Goal: Task Accomplishment & Management: Use online tool/utility

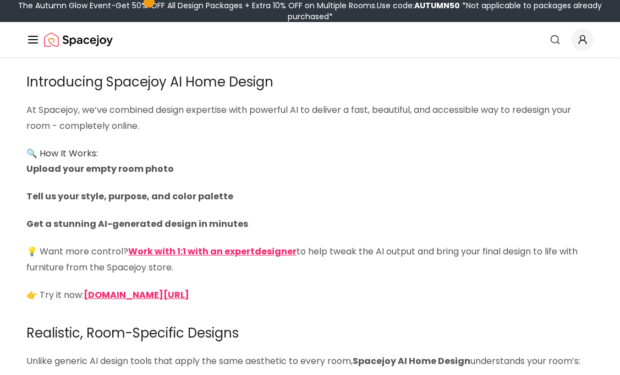
scroll to position [1646, 0]
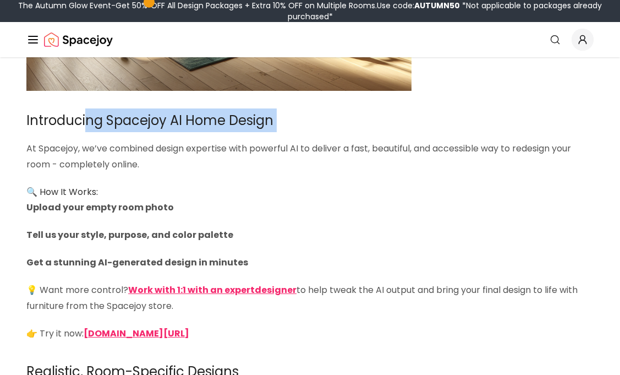
drag, startPoint x: 87, startPoint y: 130, endPoint x: 197, endPoint y: 141, distance: 110.6
click at [197, 141] on div "Imagine uploading a picture of your room and seeing it instantly transformed in…" at bounding box center [309, 90] width 567 height 3126
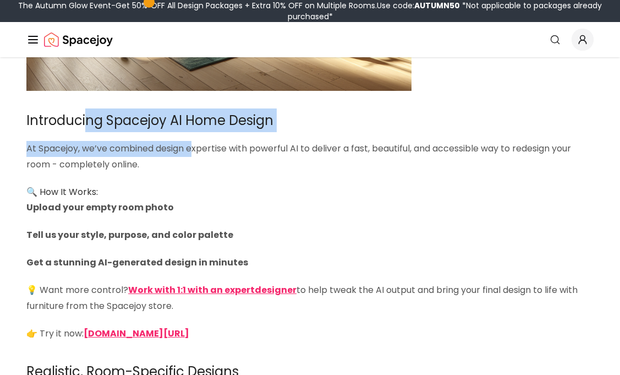
click at [197, 141] on p "At Spacejoy, we’ve combined design expertise with powerful AI to deliver a fast…" at bounding box center [309, 157] width 567 height 32
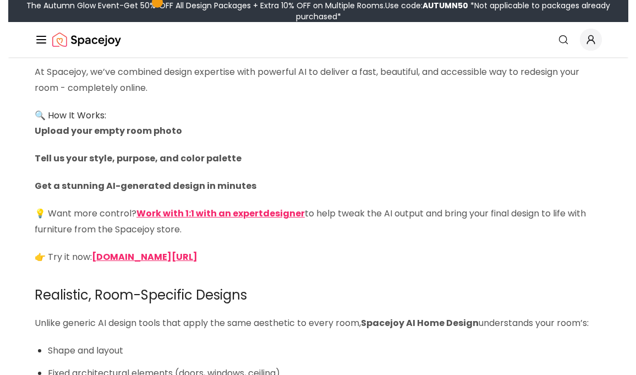
scroll to position [1723, 0]
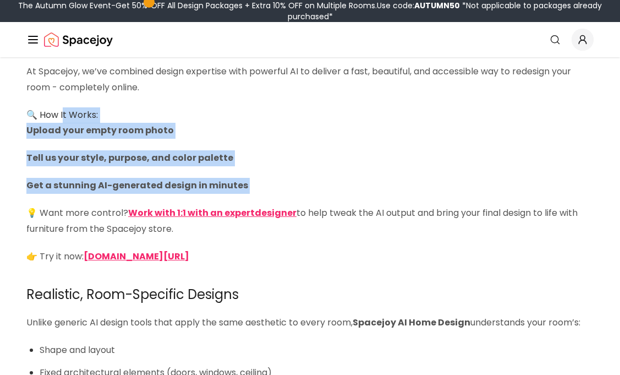
drag, startPoint x: 65, startPoint y: 117, endPoint x: 204, endPoint y: 198, distance: 160.8
click at [206, 198] on div "Imagine uploading a picture of your room and seeing it instantly transformed in…" at bounding box center [309, 13] width 567 height 3126
click at [204, 198] on div "Imagine uploading a picture of your room and seeing it instantly transformed in…" at bounding box center [309, 13] width 567 height 3126
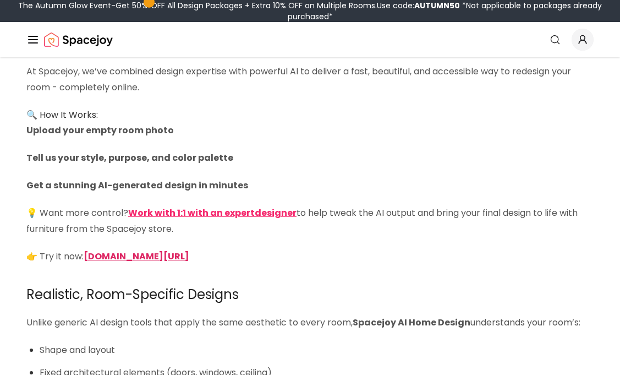
click at [154, 260] on strong "[DOMAIN_NAME][URL]" at bounding box center [137, 256] width 106 height 13
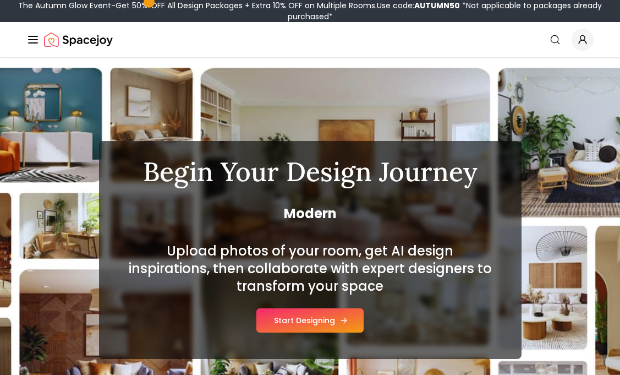
click at [309, 314] on button "Start Designing" at bounding box center [309, 320] width 107 height 24
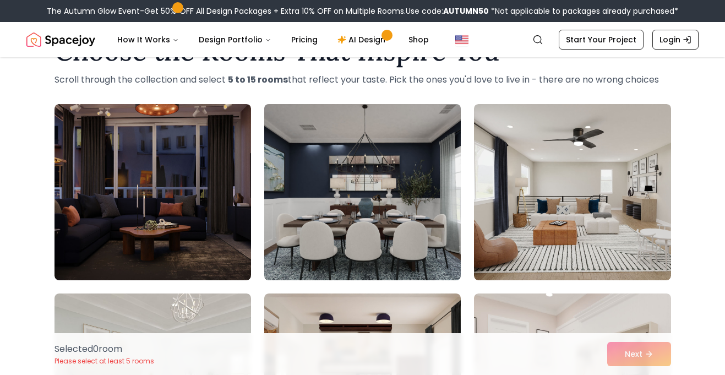
scroll to position [47, 0]
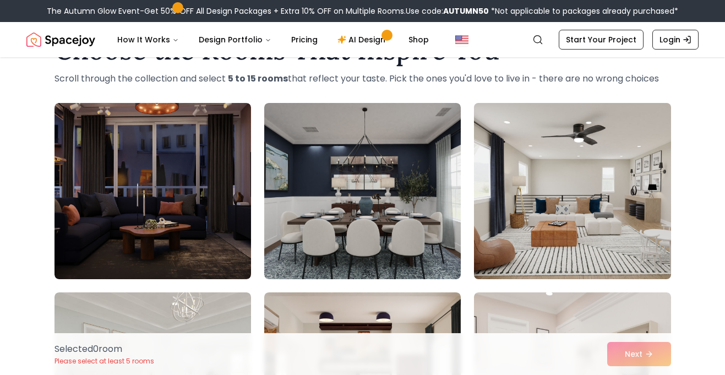
click at [565, 223] on img at bounding box center [572, 190] width 206 height 185
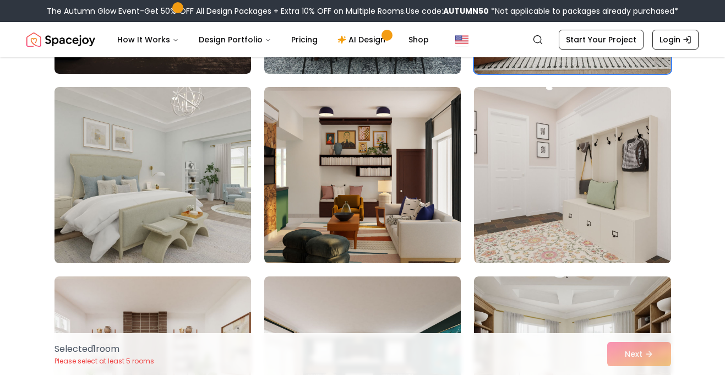
scroll to position [257, 0]
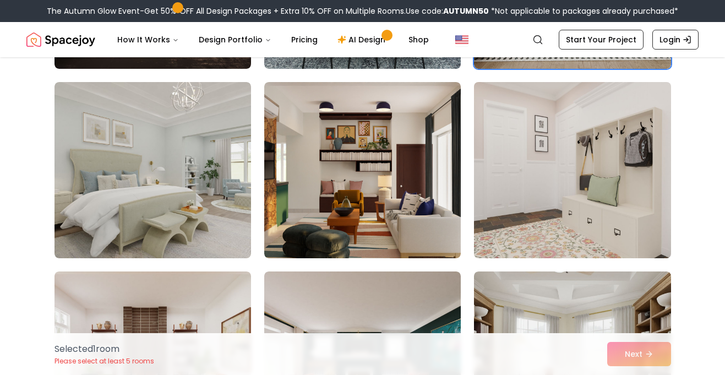
click at [555, 193] on img at bounding box center [572, 170] width 206 height 185
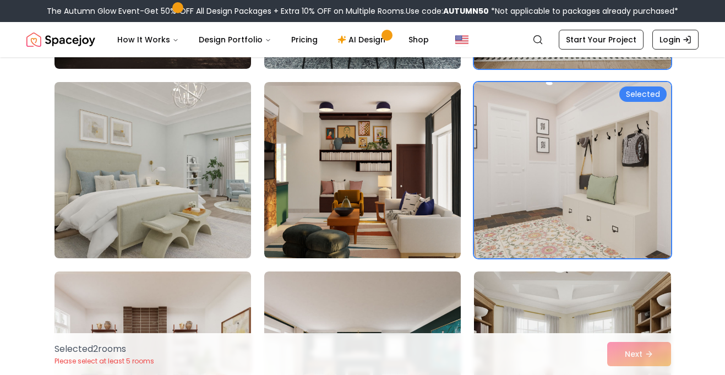
click at [185, 166] on img at bounding box center [153, 170] width 206 height 185
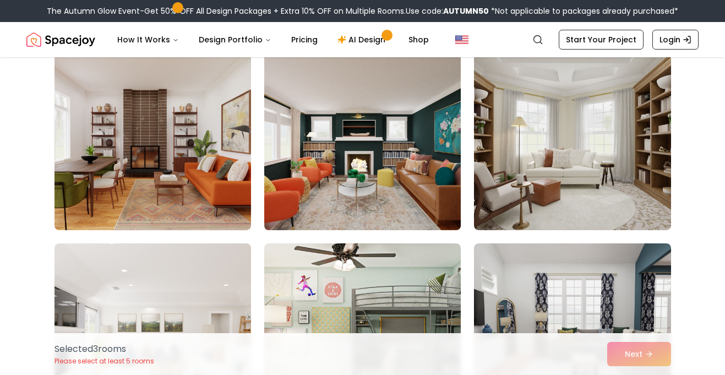
scroll to position [481, 0]
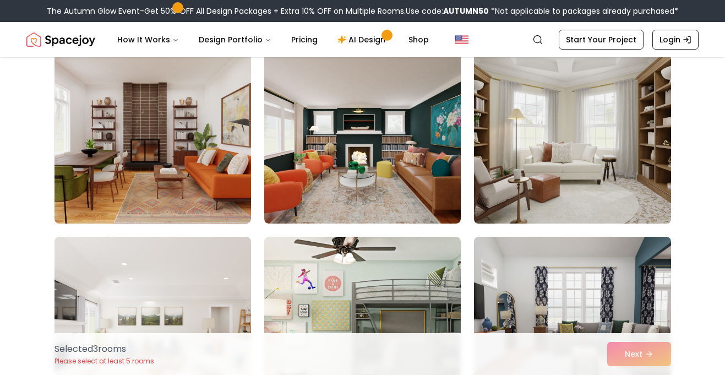
click at [522, 183] on img at bounding box center [572, 135] width 206 height 185
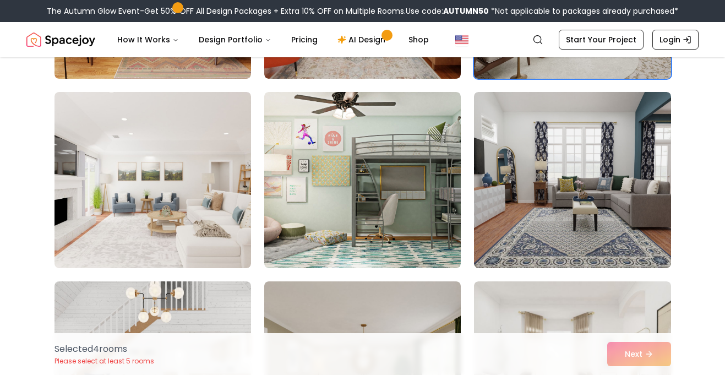
scroll to position [653, 0]
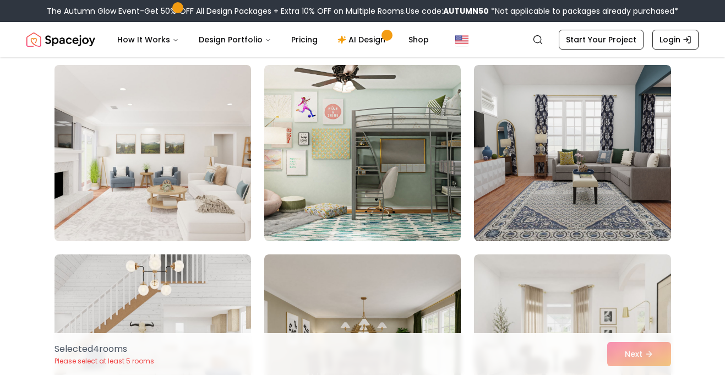
click at [194, 204] on img at bounding box center [153, 153] width 206 height 185
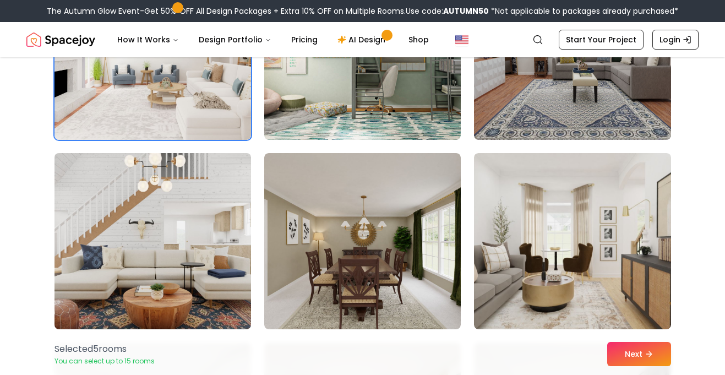
click at [194, 206] on img at bounding box center [153, 241] width 206 height 185
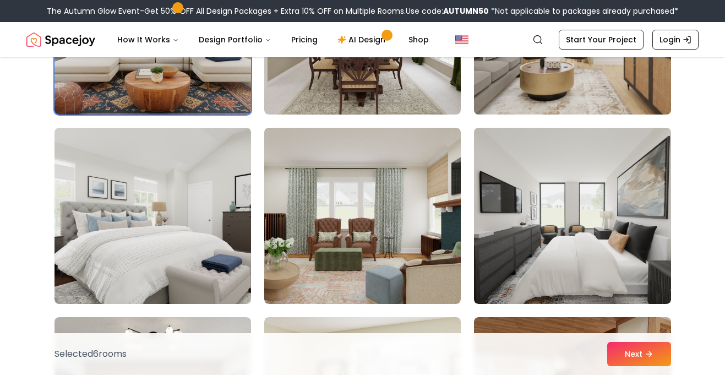
scroll to position [988, 0]
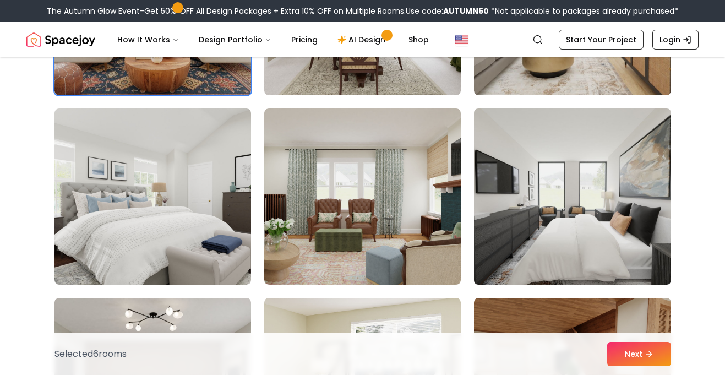
click at [539, 172] on img at bounding box center [572, 196] width 206 height 185
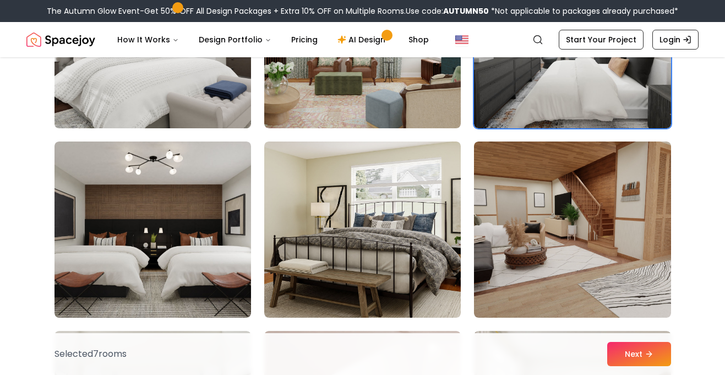
scroll to position [1147, 0]
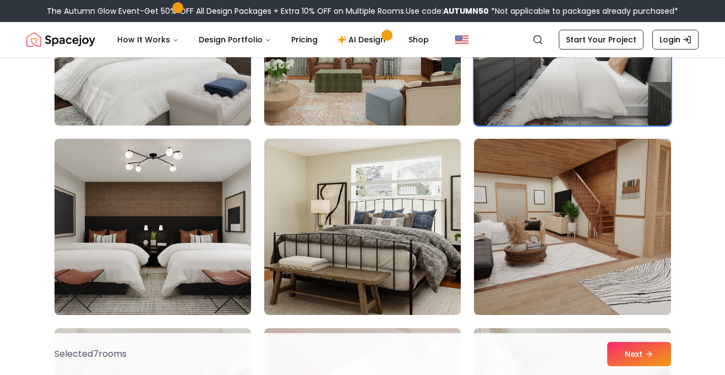
click at [139, 86] on img at bounding box center [153, 37] width 206 height 185
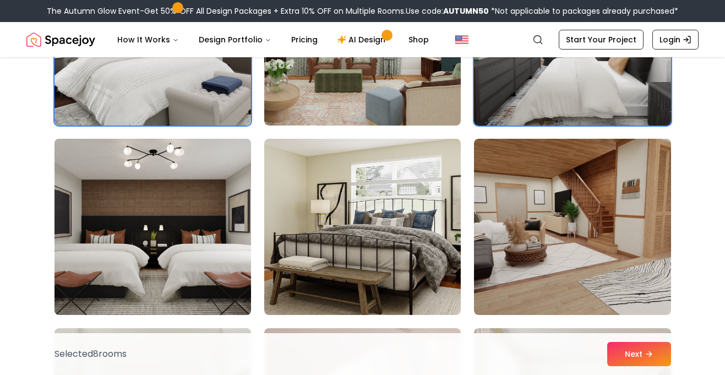
click at [145, 239] on img at bounding box center [153, 226] width 206 height 185
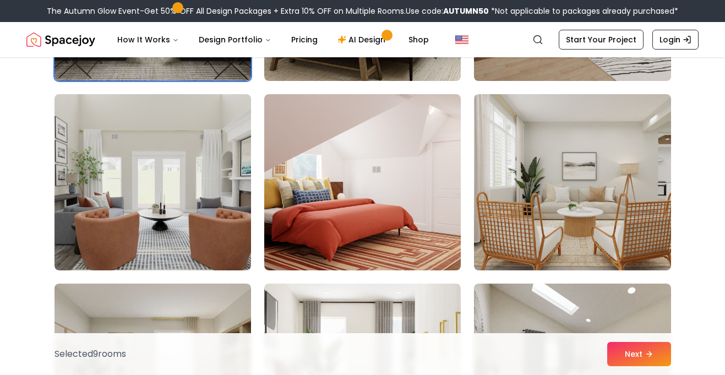
scroll to position [1382, 0]
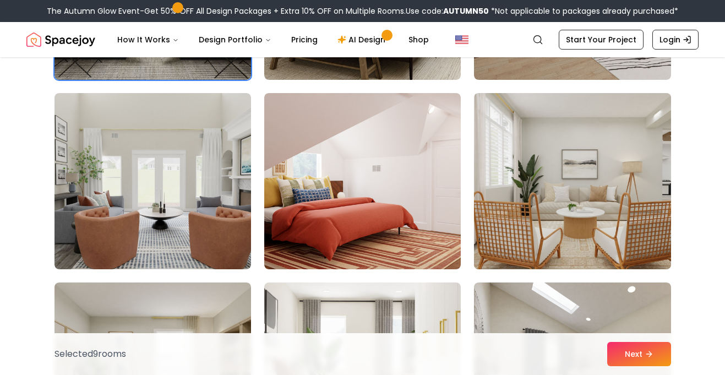
click at [531, 237] on img at bounding box center [572, 181] width 206 height 185
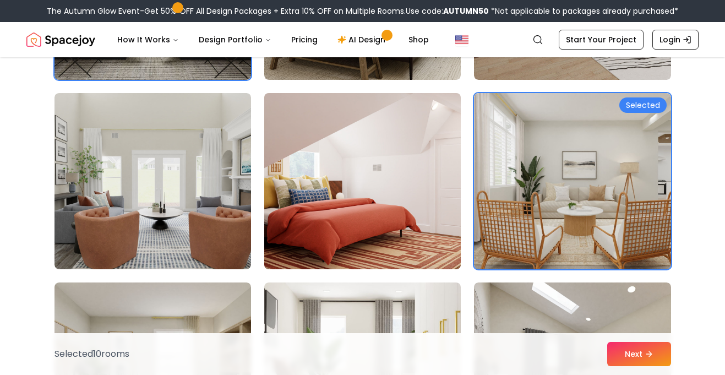
click at [425, 215] on img at bounding box center [362, 181] width 206 height 185
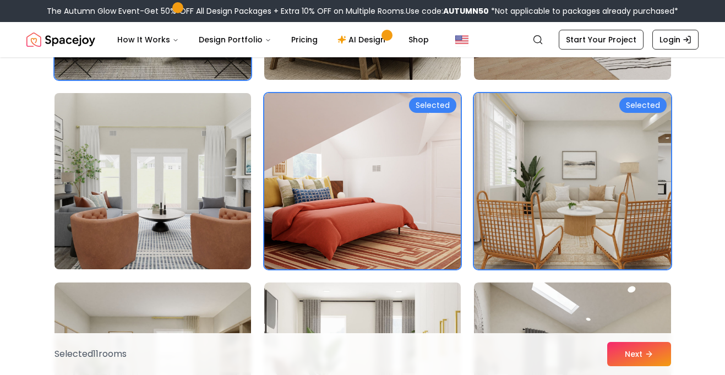
click at [201, 195] on img at bounding box center [153, 181] width 206 height 185
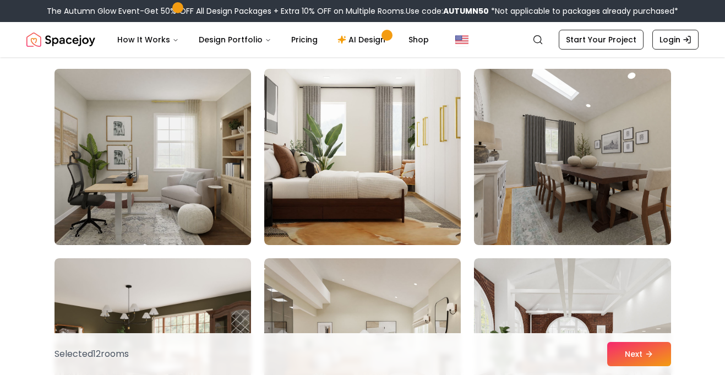
scroll to position [1583, 0]
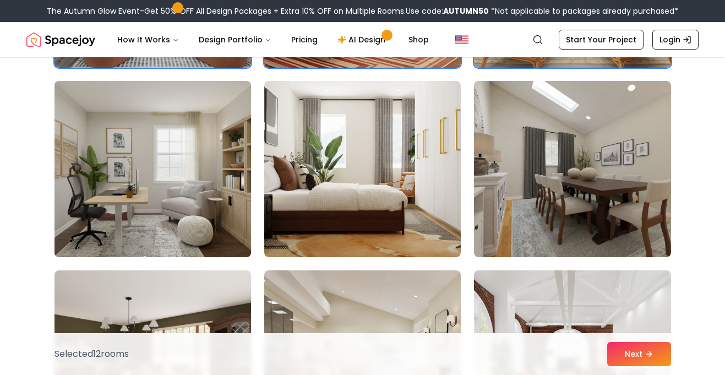
click at [210, 179] on img at bounding box center [153, 168] width 206 height 185
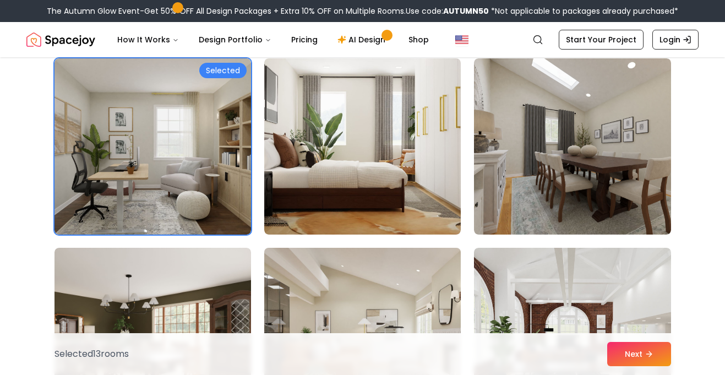
scroll to position [1606, 0]
click at [401, 257] on img at bounding box center [362, 335] width 206 height 185
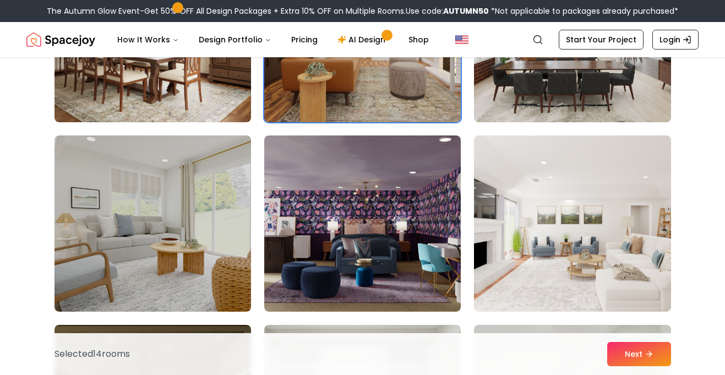
scroll to position [1953, 0]
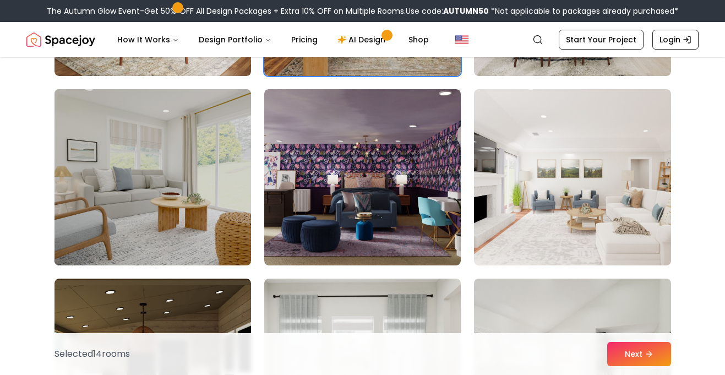
click at [222, 211] on img at bounding box center [153, 177] width 206 height 185
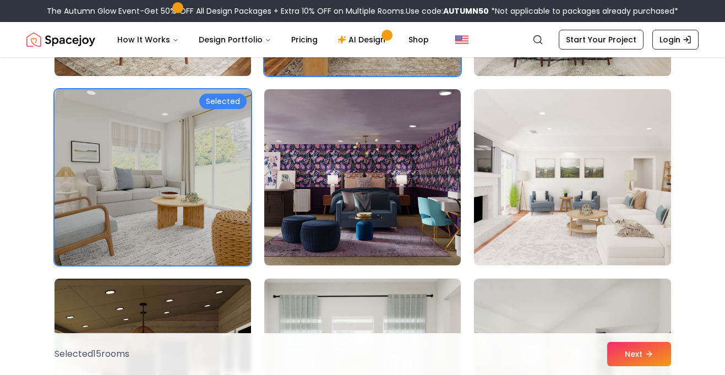
click at [534, 208] on img at bounding box center [572, 177] width 206 height 185
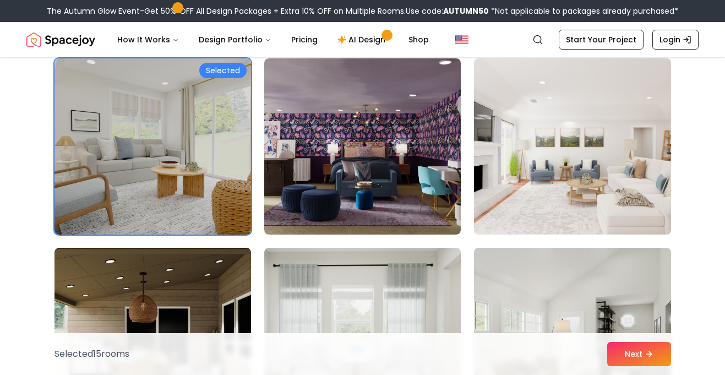
click at [533, 208] on img at bounding box center [572, 146] width 206 height 185
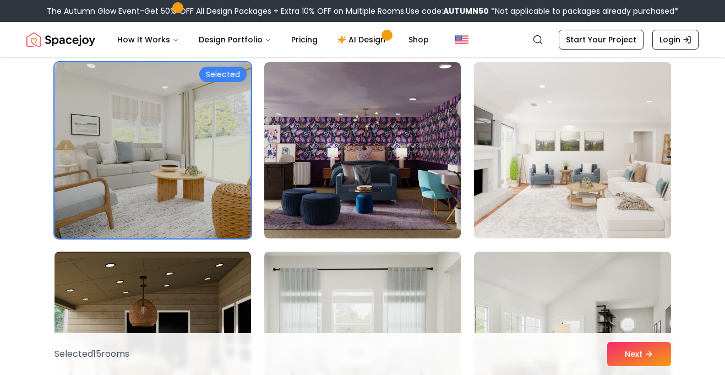
click at [552, 187] on img at bounding box center [572, 150] width 206 height 185
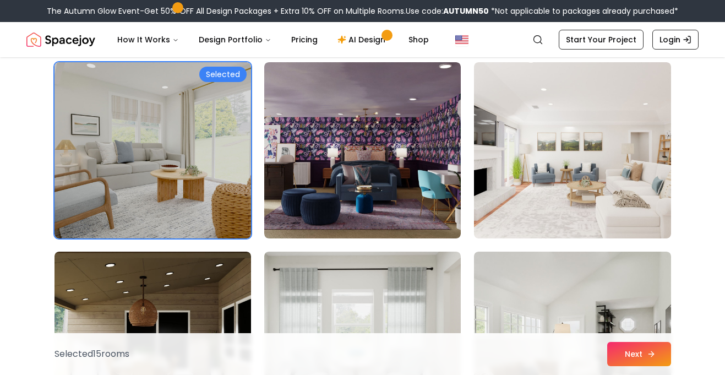
click at [620, 352] on button "Next" at bounding box center [639, 354] width 64 height 24
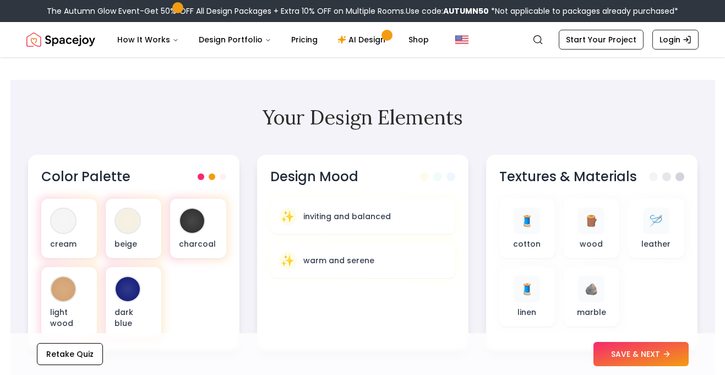
scroll to position [290, 0]
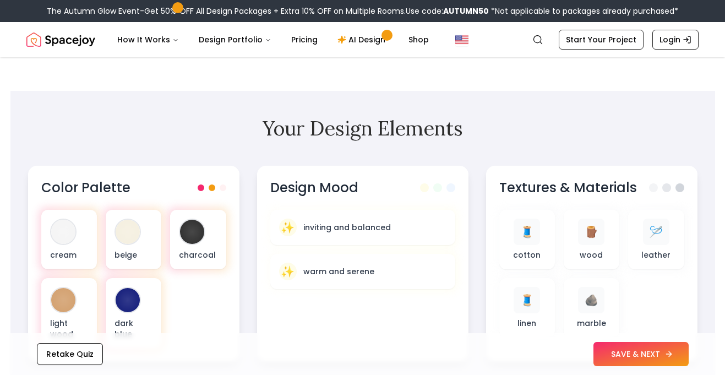
click at [633, 355] on button "SAVE & NEXT" at bounding box center [640, 354] width 95 height 24
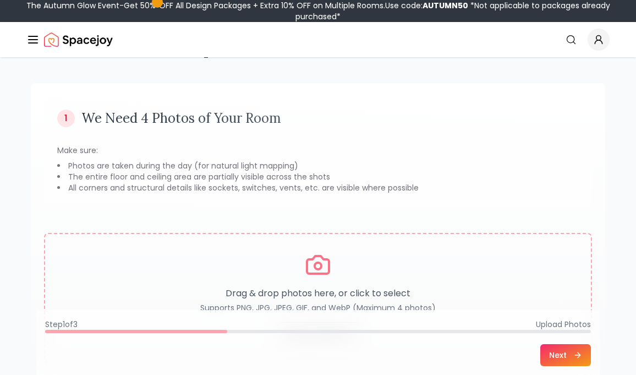
scroll to position [57, 0]
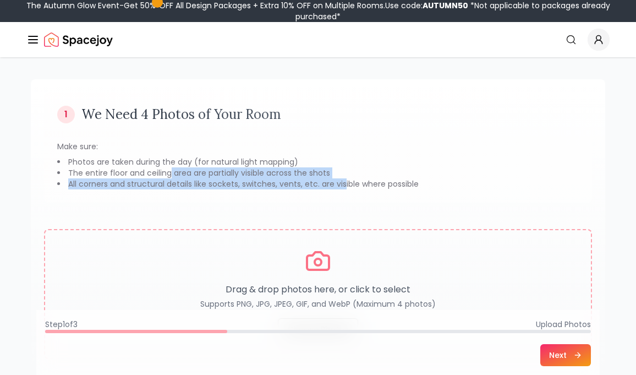
drag, startPoint x: 169, startPoint y: 172, endPoint x: 346, endPoint y: 187, distance: 177.2
click at [346, 187] on ul "Photos are taken during the day (for natural light mapping) The entire floor an…" at bounding box center [318, 172] width 522 height 33
click at [346, 187] on li "All corners and structural details like sockets, switches, vents, etc. are visi…" at bounding box center [318, 183] width 522 height 11
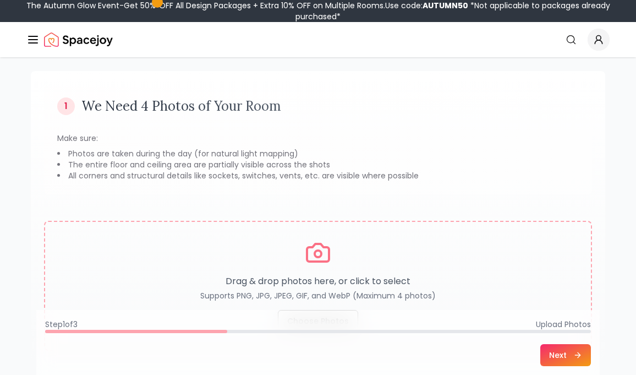
scroll to position [0, 0]
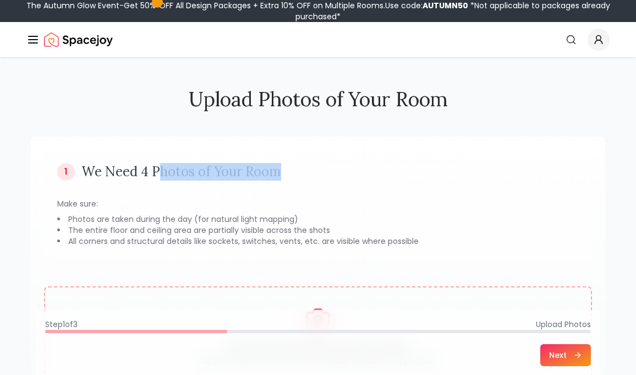
drag, startPoint x: 161, startPoint y: 164, endPoint x: 326, endPoint y: 164, distance: 165.6
click at [326, 164] on div "1 We Need 4 Photos of Your Room" at bounding box center [318, 172] width 522 height 18
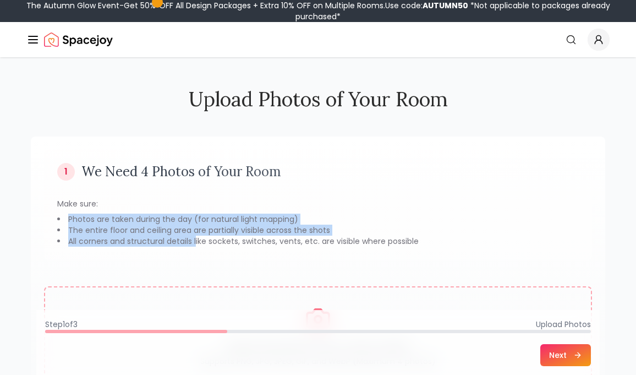
drag, startPoint x: 105, startPoint y: 210, endPoint x: 196, endPoint y: 242, distance: 96.4
click at [196, 242] on div "Make sure: Photos are taken during the day (for natural light mapping) The enti…" at bounding box center [318, 222] width 522 height 48
click at [196, 242] on li "All corners and structural details like sockets, switches, vents, etc. are visi…" at bounding box center [318, 240] width 522 height 11
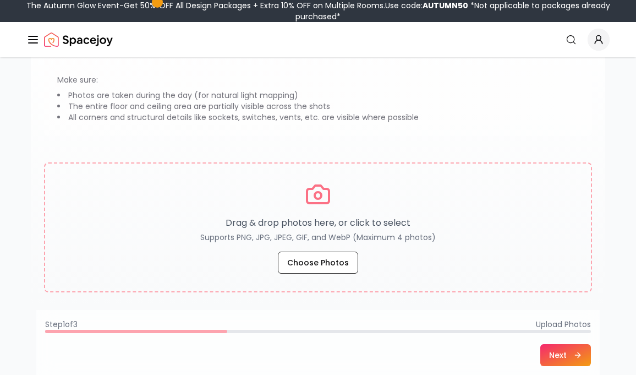
scroll to position [139, 0]
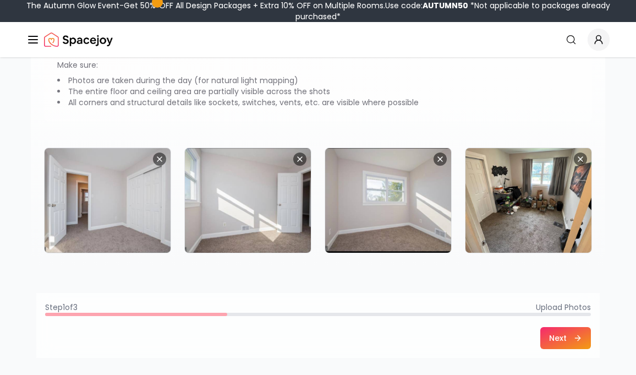
click at [567, 336] on button "Next" at bounding box center [565, 338] width 51 height 22
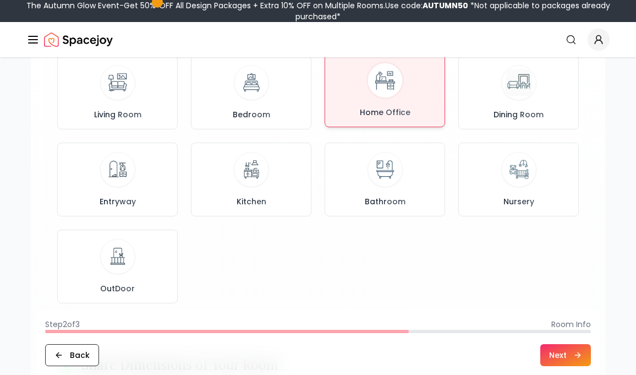
scroll to position [152, 0]
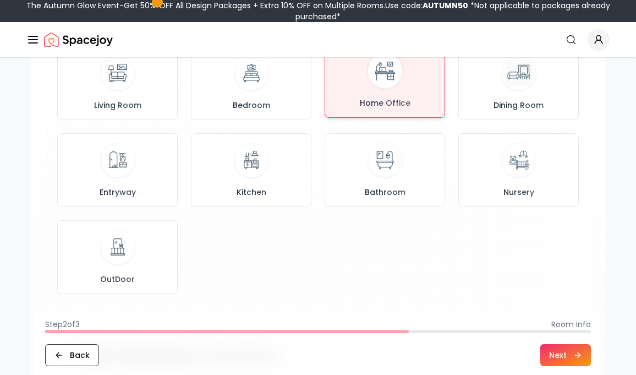
click at [374, 100] on span "Home Office" at bounding box center [385, 102] width 55 height 11
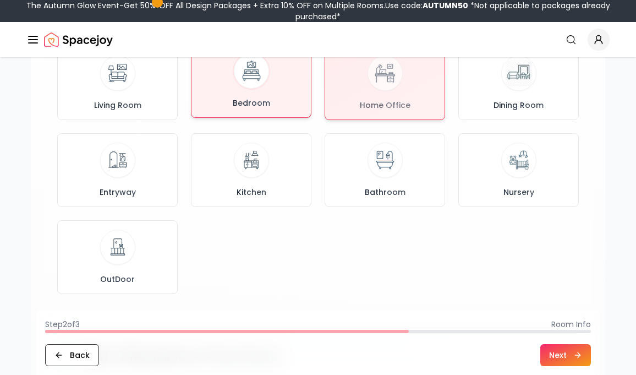
click at [288, 83] on div "Bedroom" at bounding box center [251, 80] width 102 height 55
click at [376, 99] on span "Home Office" at bounding box center [385, 102] width 55 height 11
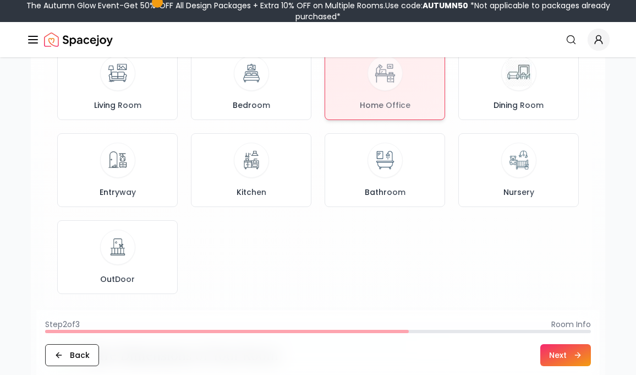
click at [556, 349] on button "Next" at bounding box center [565, 355] width 51 height 22
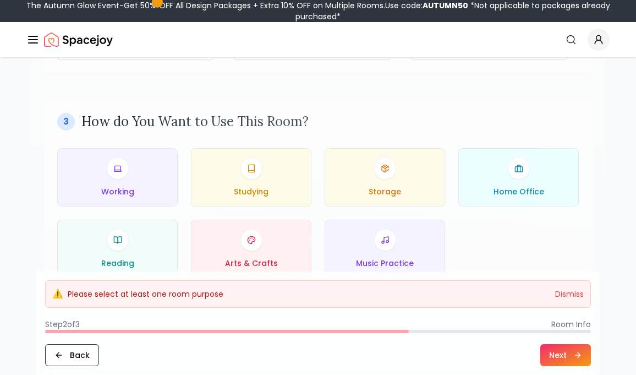
scroll to position [525, 0]
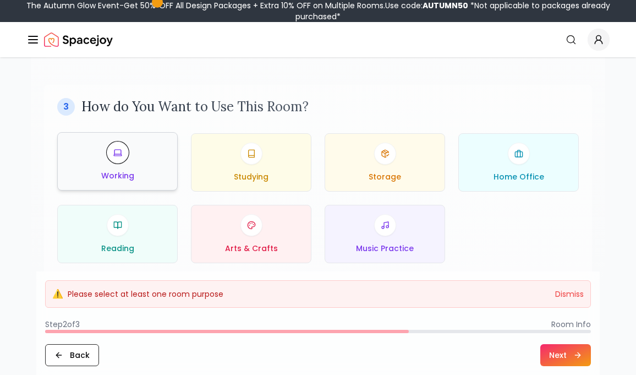
click at [125, 165] on div "Working" at bounding box center [118, 161] width 102 height 40
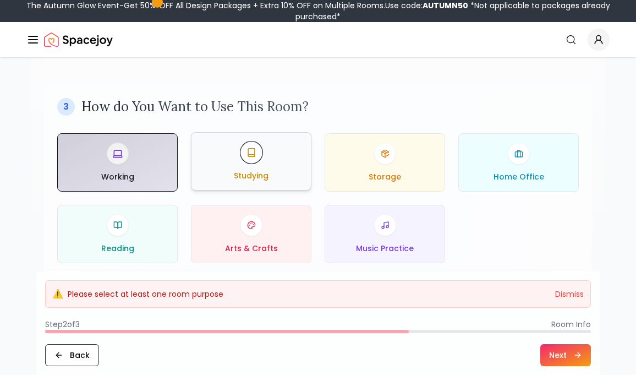
click at [270, 165] on div "Studying" at bounding box center [251, 161] width 102 height 40
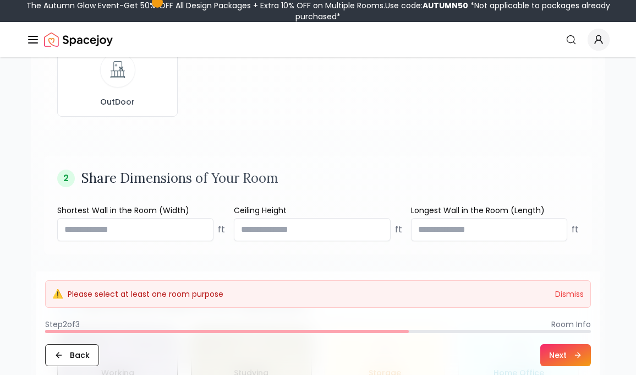
scroll to position [330, 0]
click at [570, 354] on button "Next" at bounding box center [565, 355] width 51 height 22
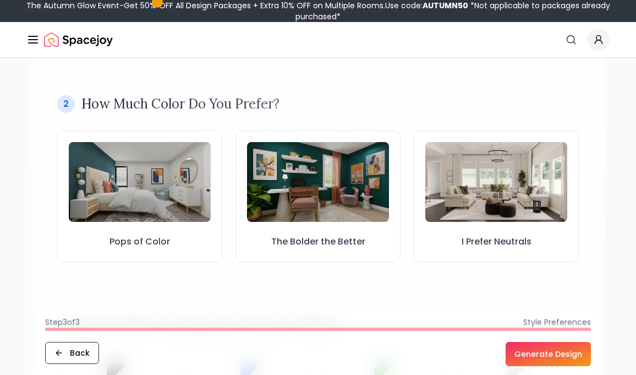
scroll to position [298, 0]
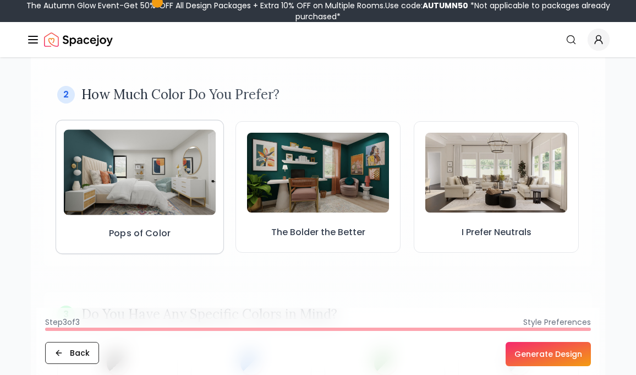
click at [137, 199] on img at bounding box center [140, 172] width 152 height 85
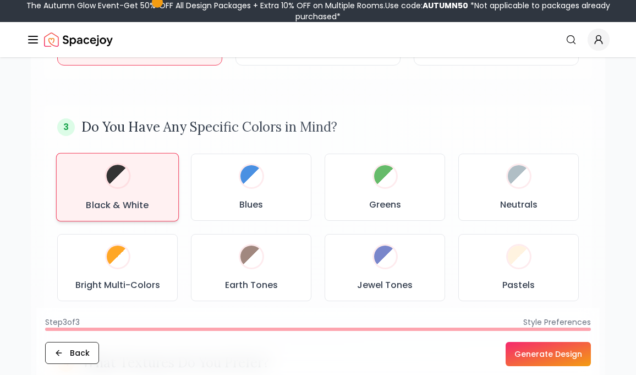
scroll to position [531, 0]
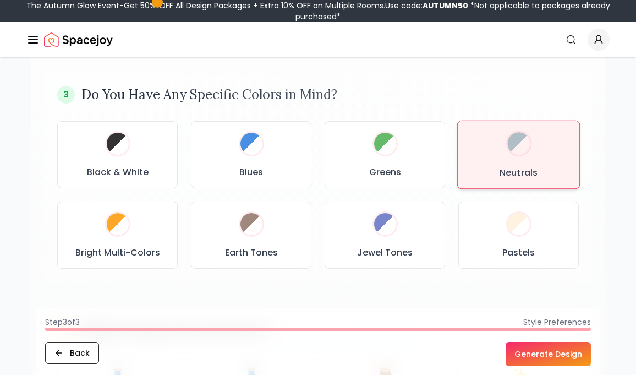
click at [527, 156] on div "Neutrals" at bounding box center [519, 155] width 104 height 50
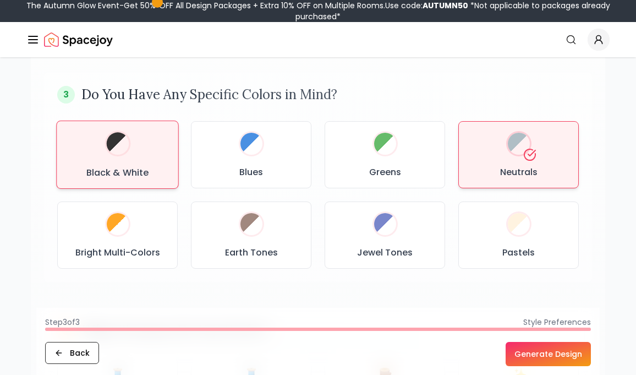
click at [135, 153] on div "Black & White" at bounding box center [117, 154] width 103 height 49
